Goal: Information Seeking & Learning: Find specific fact

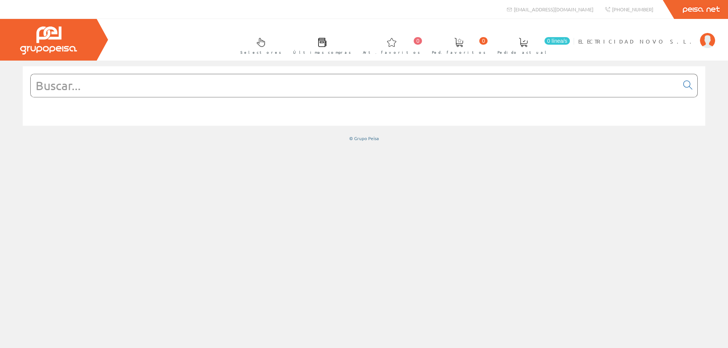
click at [346, 90] on input "text" at bounding box center [355, 85] width 648 height 23
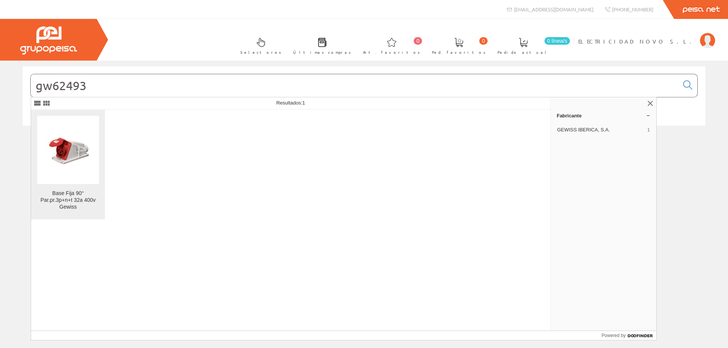
type input "gw62493"
click at [72, 163] on figure at bounding box center [68, 150] width 62 height 68
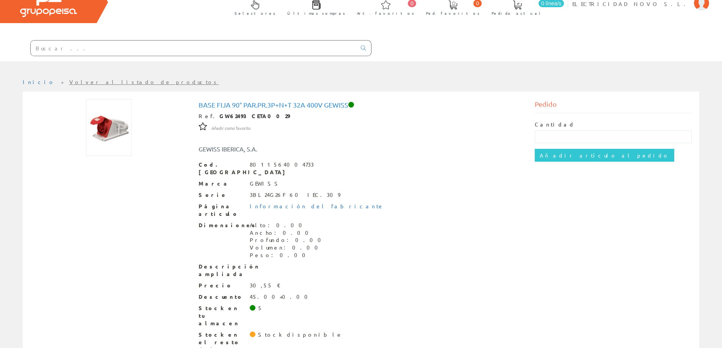
scroll to position [38, 0]
